Goal: Information Seeking & Learning: Learn about a topic

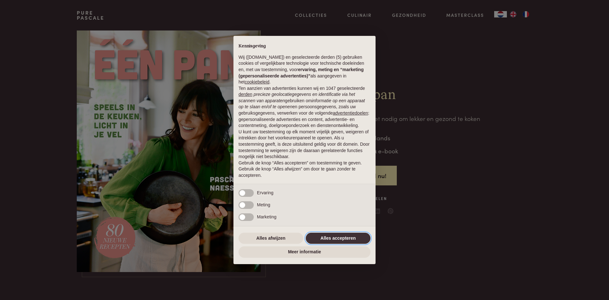
click at [334, 235] on button "Alles accepteren" at bounding box center [338, 237] width 65 height 11
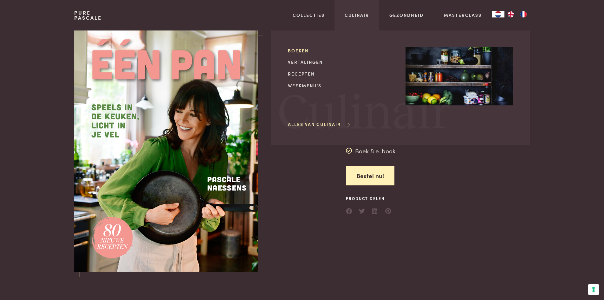
click at [300, 48] on link "Boeken" at bounding box center [341, 50] width 107 height 7
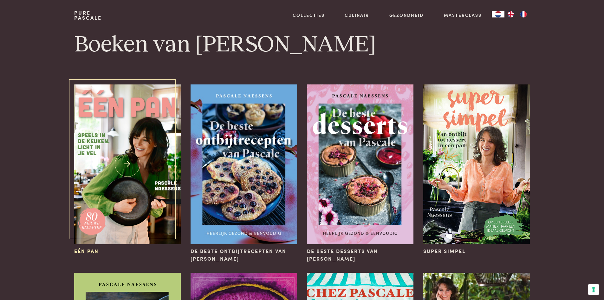
click at [139, 131] on img at bounding box center [127, 163] width 106 height 159
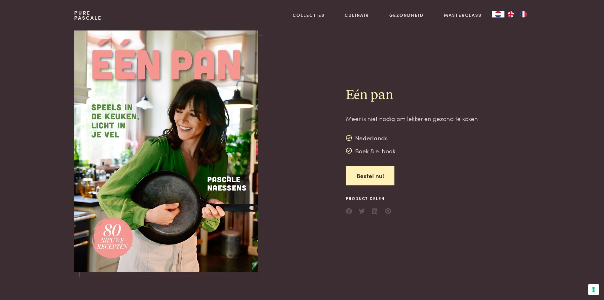
click at [179, 180] on img at bounding box center [166, 150] width 184 height 241
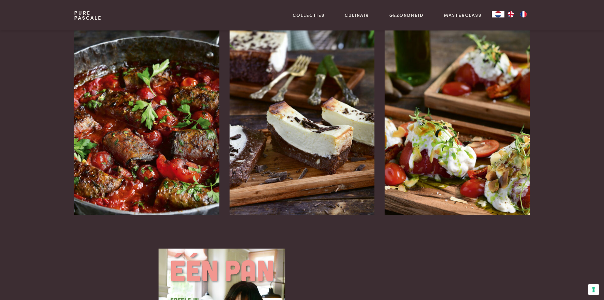
scroll to position [824, 0]
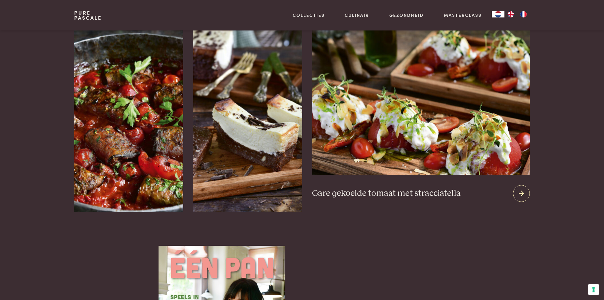
click at [525, 185] on div at bounding box center [521, 193] width 17 height 17
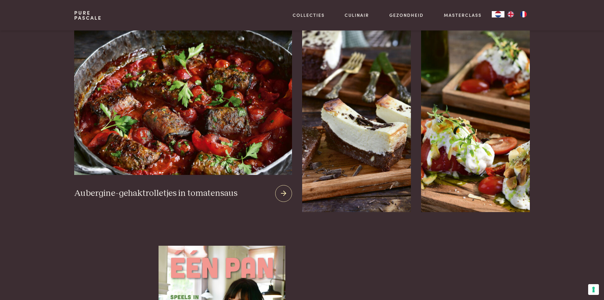
click at [105, 86] on img at bounding box center [183, 98] width 218 height 153
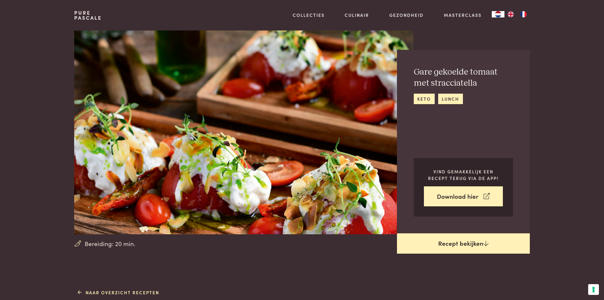
click at [456, 243] on link "Recept bekijken" at bounding box center [463, 243] width 133 height 20
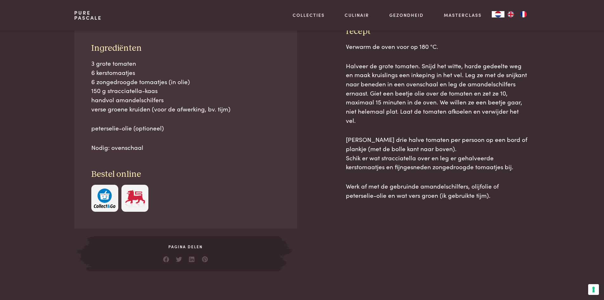
scroll to position [287, 0]
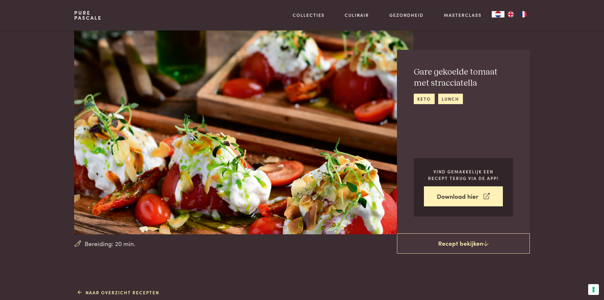
scroll to position [287, 0]
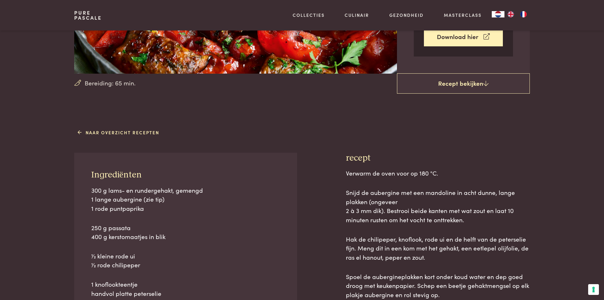
scroll to position [190, 0]
